Goal: Task Accomplishment & Management: Manage account settings

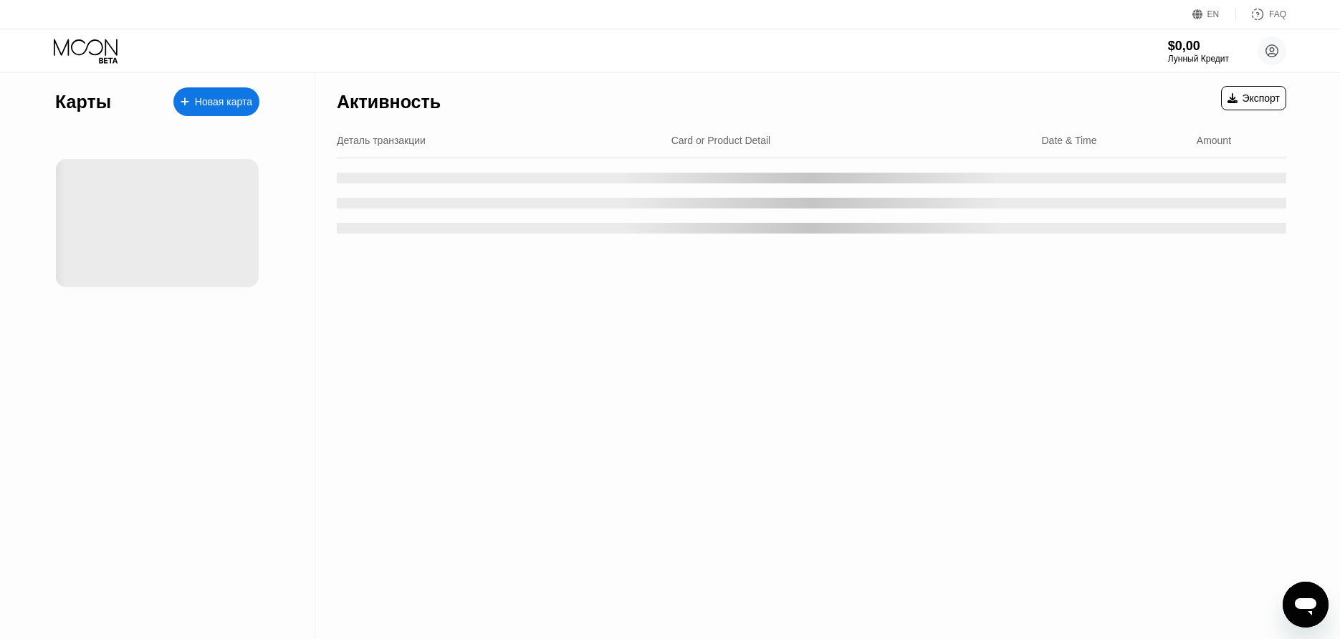
click at [80, 155] on div at bounding box center [157, 223] width 204 height 157
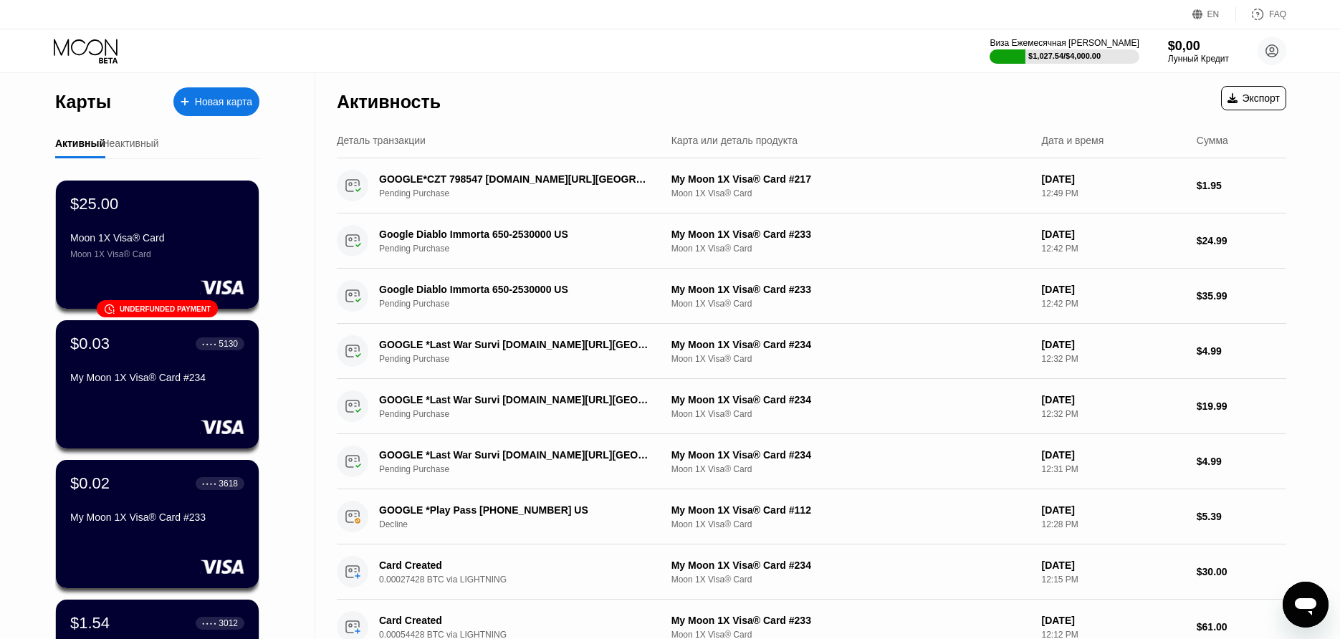
click at [140, 226] on div "$25.00 Moon 1X Visa® Card Moon 1X Visa® Card" at bounding box center [157, 227] width 174 height 64
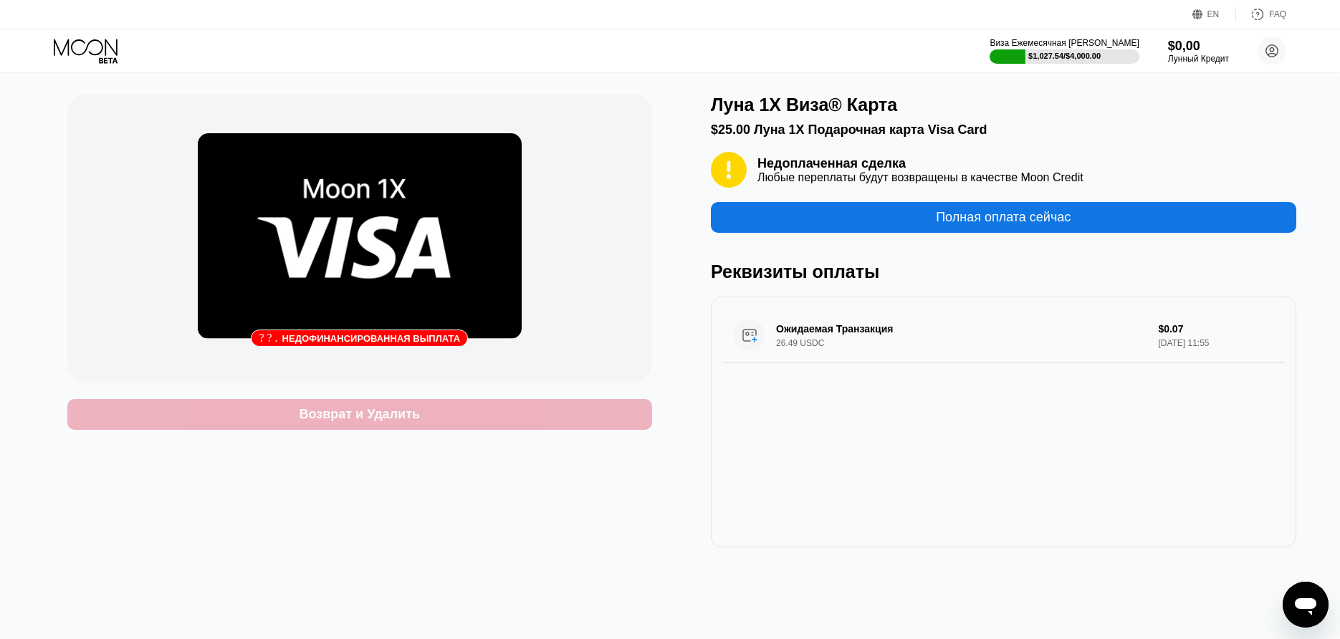
click at [497, 423] on div "Возврат и Удалить" at bounding box center [359, 414] width 585 height 31
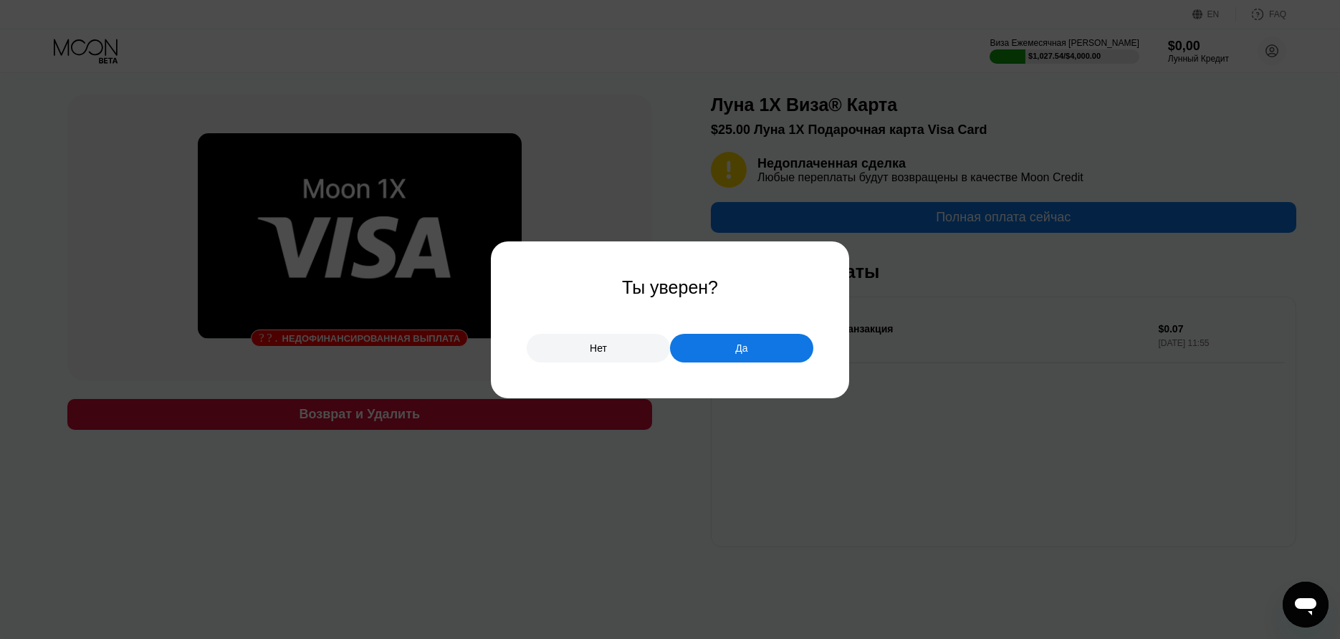
click at [717, 345] on div "Да" at bounding box center [741, 348] width 143 height 29
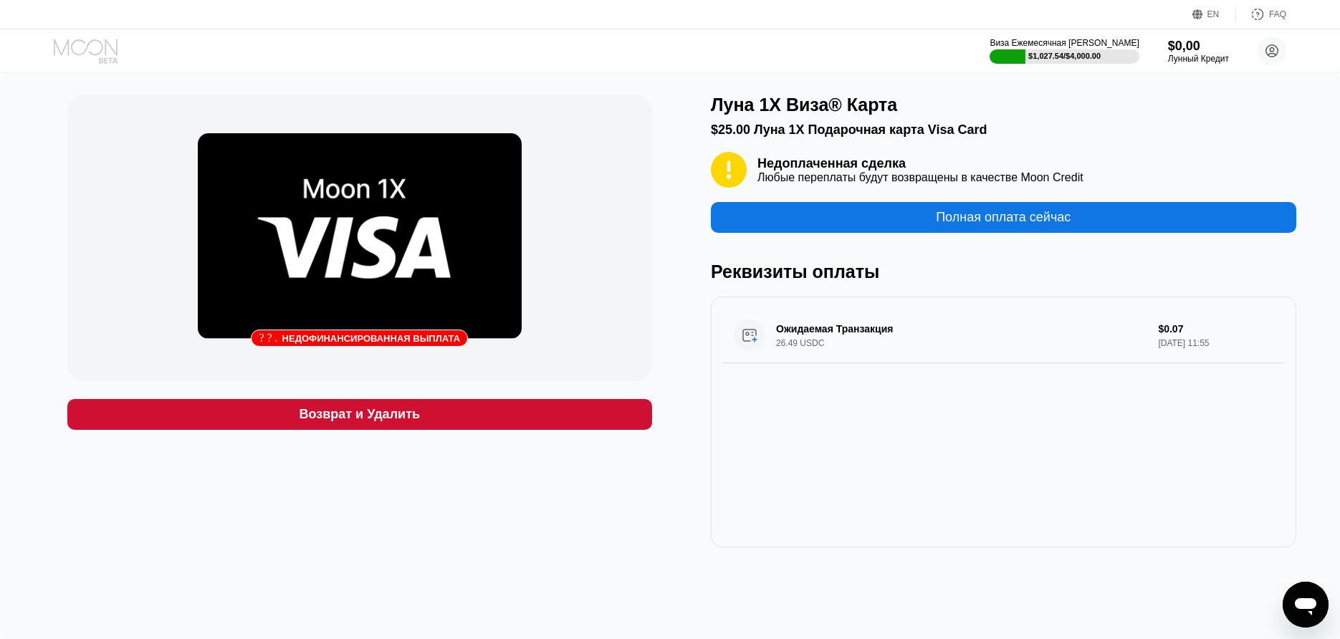
click at [96, 42] on icon at bounding box center [87, 51] width 67 height 25
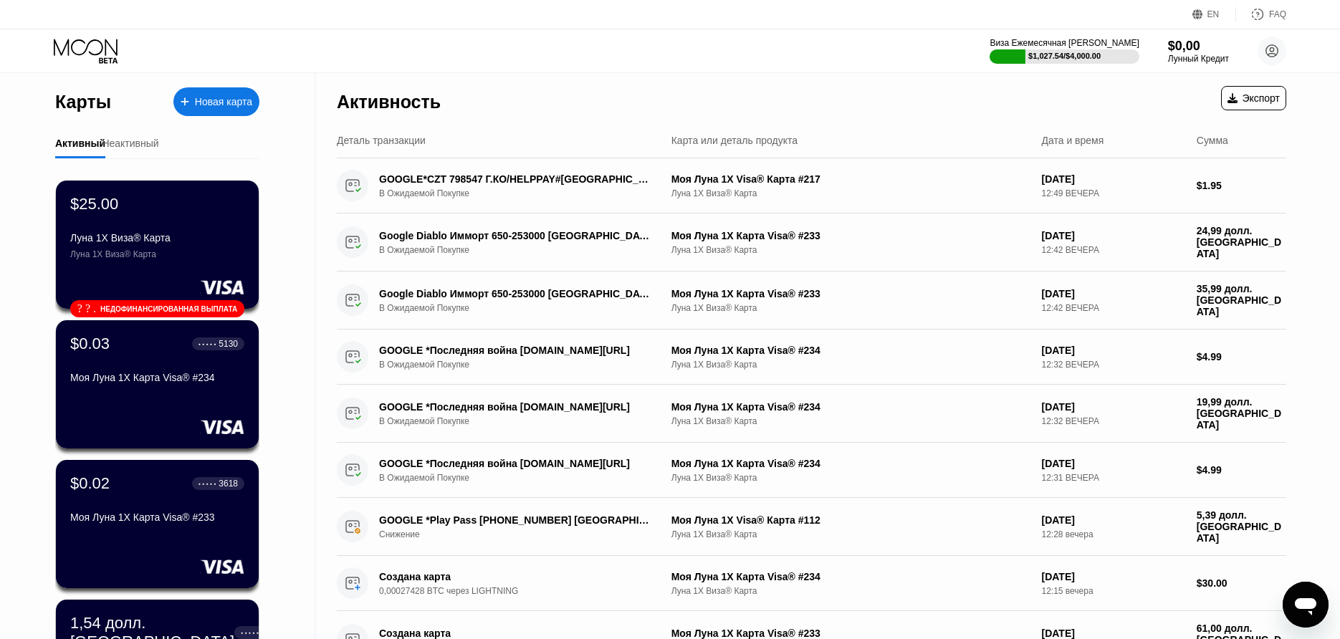
click at [330, 571] on div "Активность Экспорт Деталь транзакции Карта или деталь продукта Дата и время Сум…" at bounding box center [811, 579] width 992 height 1012
click at [148, 264] on div "$25.00 Луна 1X Виза® Карта Луна 1X Виза® Карта ? ? . Недофинансированная выплата" at bounding box center [157, 245] width 205 height 130
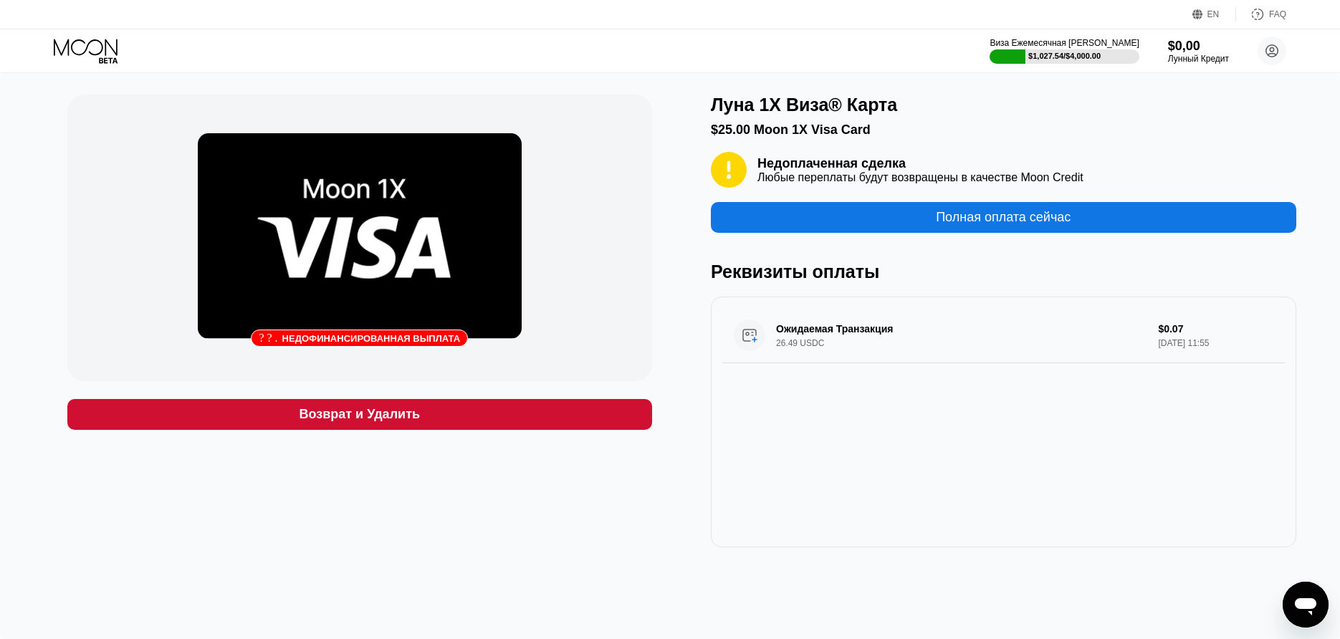
click at [284, 403] on div "Возврат и Удалить" at bounding box center [359, 414] width 585 height 31
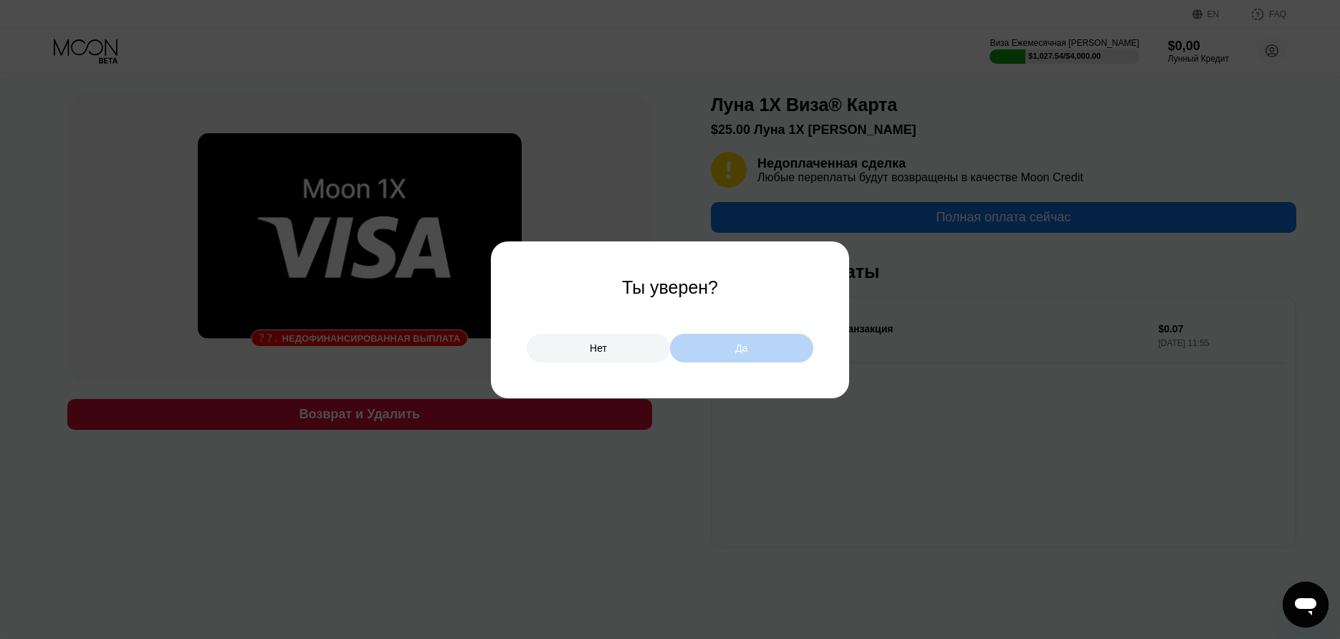
click at [707, 350] on div "Да" at bounding box center [741, 348] width 143 height 29
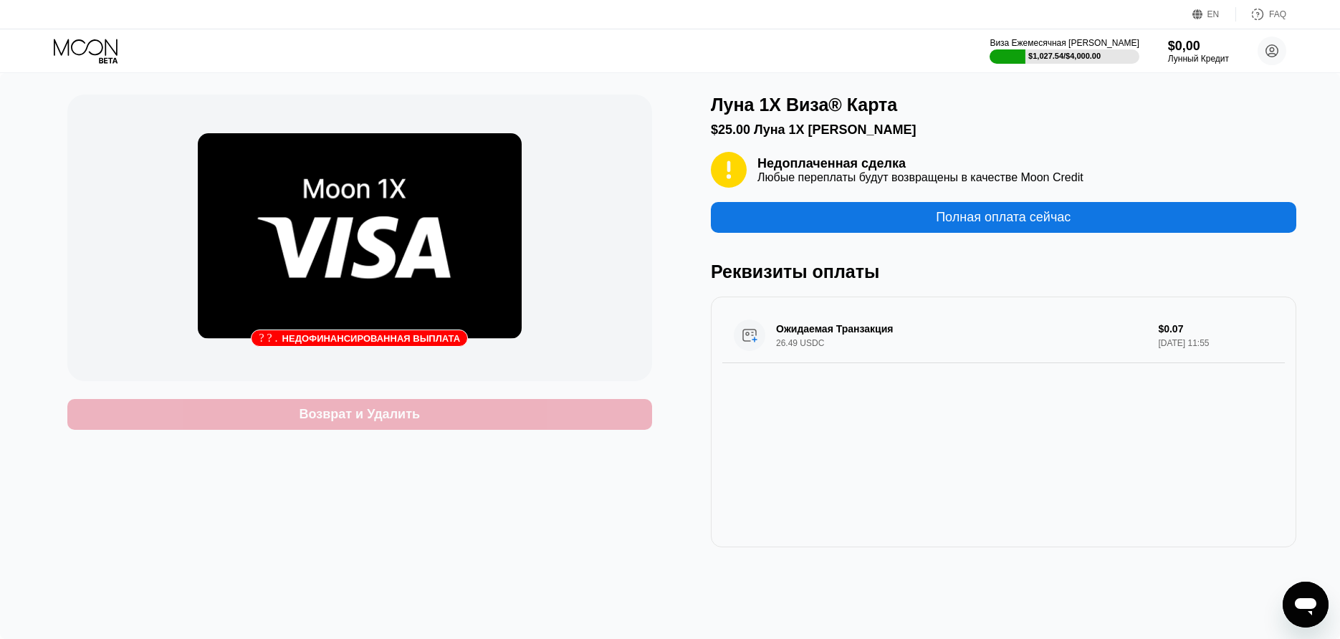
click at [618, 406] on div "Возврат и Удалить" at bounding box center [359, 414] width 585 height 31
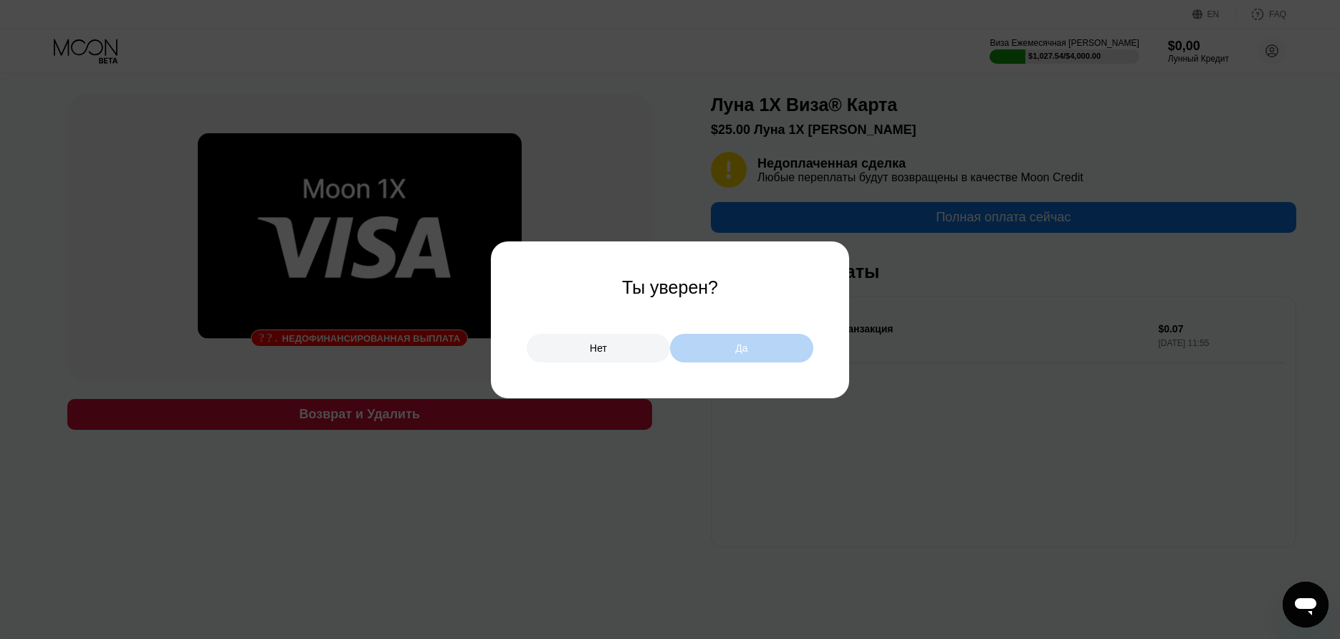
click at [708, 360] on div "Да" at bounding box center [741, 348] width 143 height 29
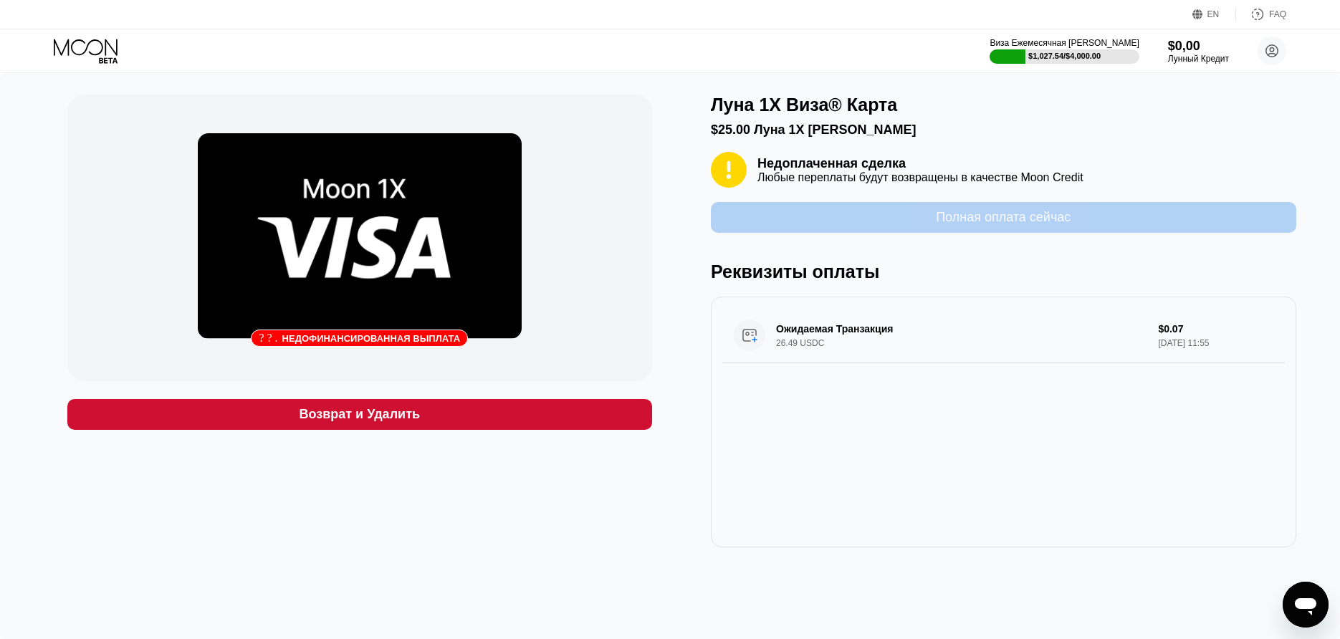
click at [860, 233] on div "Полная оплата сейчас" at bounding box center [1003, 217] width 585 height 31
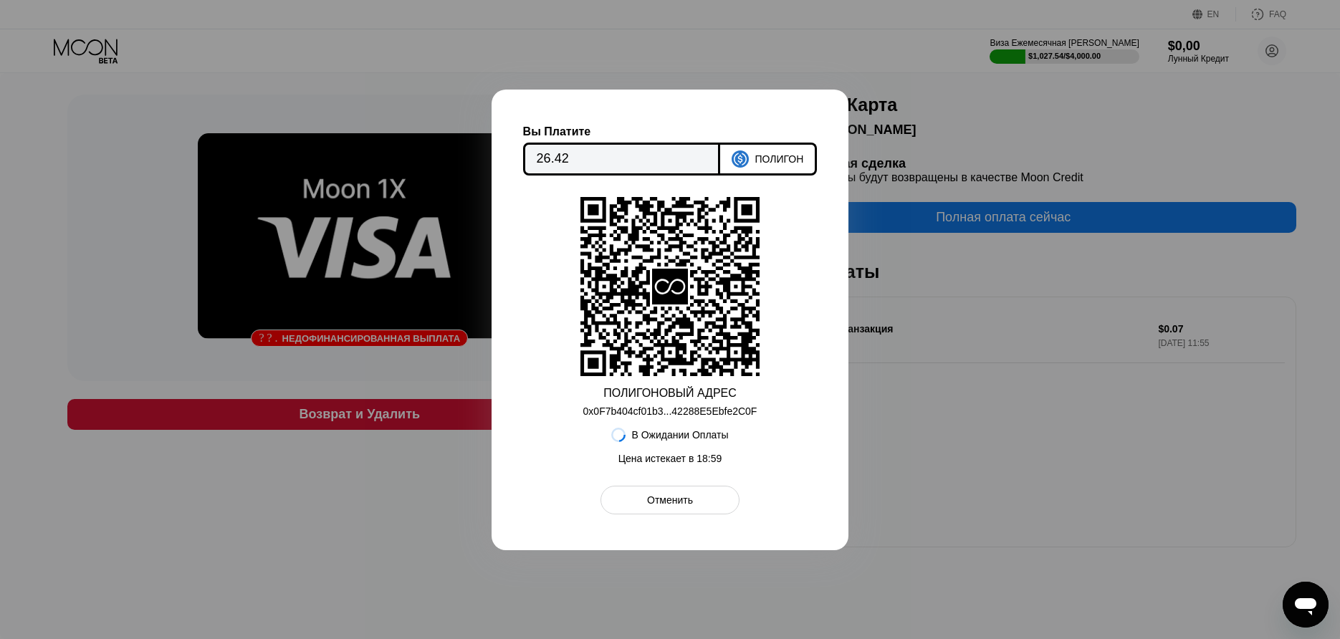
click at [863, 252] on div at bounding box center [670, 319] width 1340 height 639
click at [636, 497] on div "Отменить" at bounding box center [669, 500] width 138 height 29
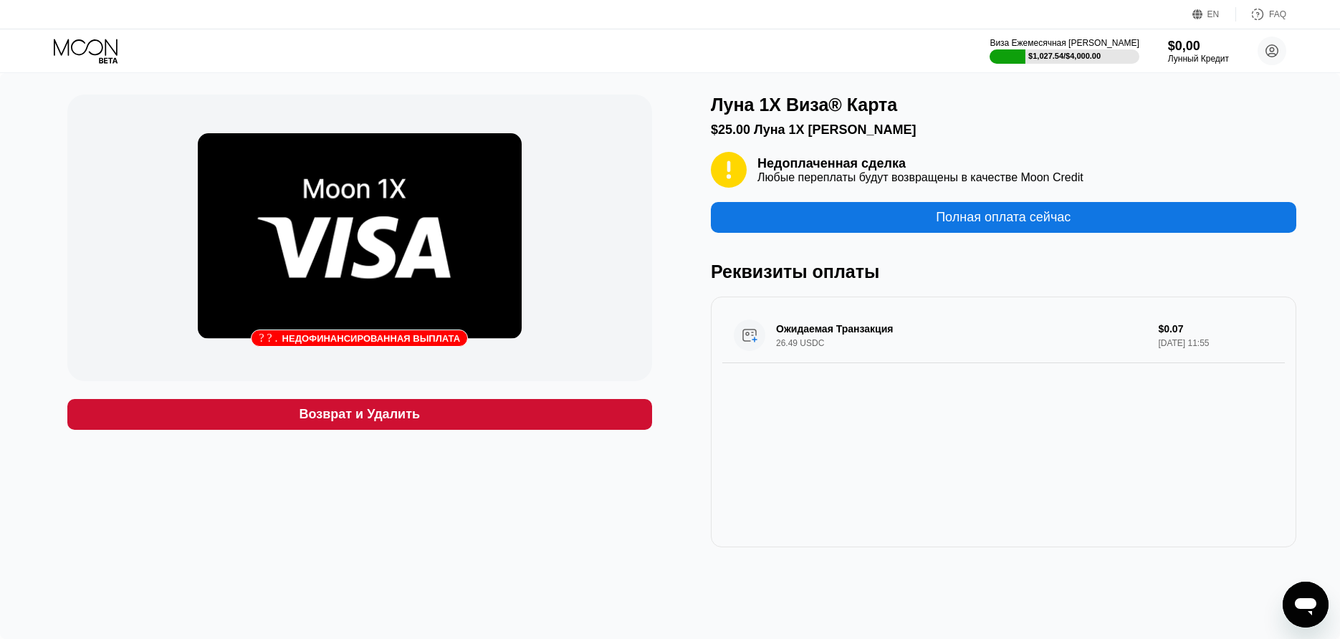
click at [474, 321] on img at bounding box center [360, 236] width 324 height 206
click at [109, 42] on icon at bounding box center [87, 51] width 67 height 25
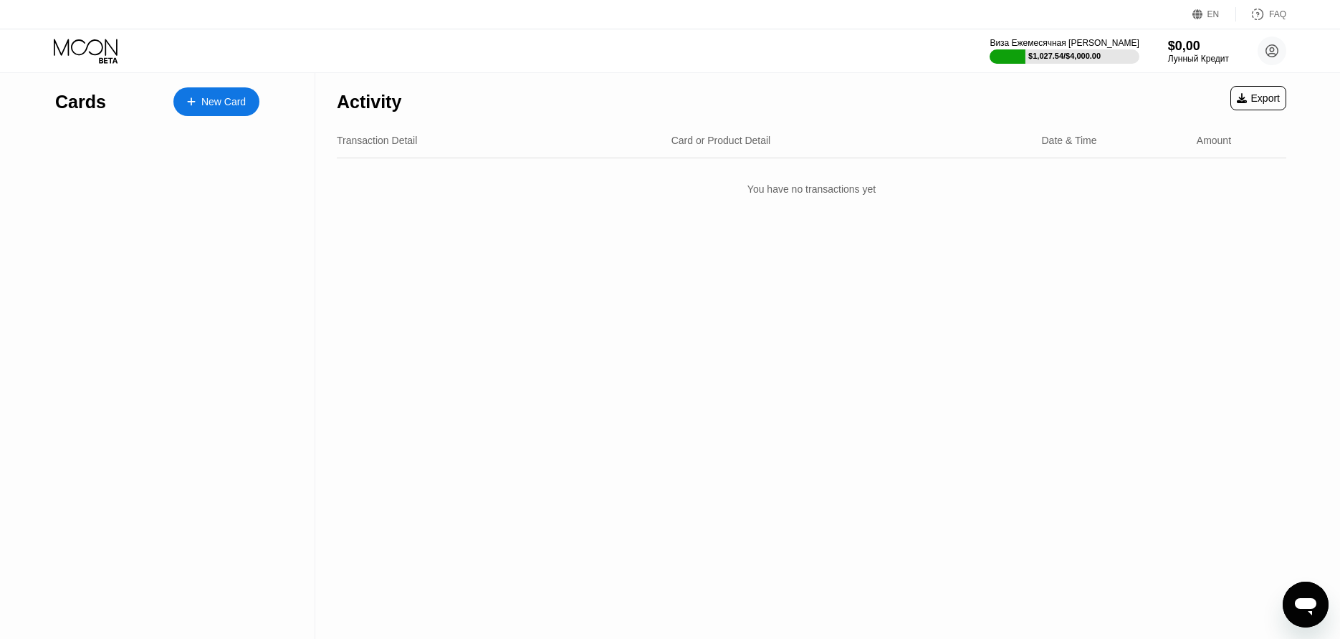
click at [108, 42] on icon at bounding box center [87, 51] width 67 height 25
